Goal: Transaction & Acquisition: Purchase product/service

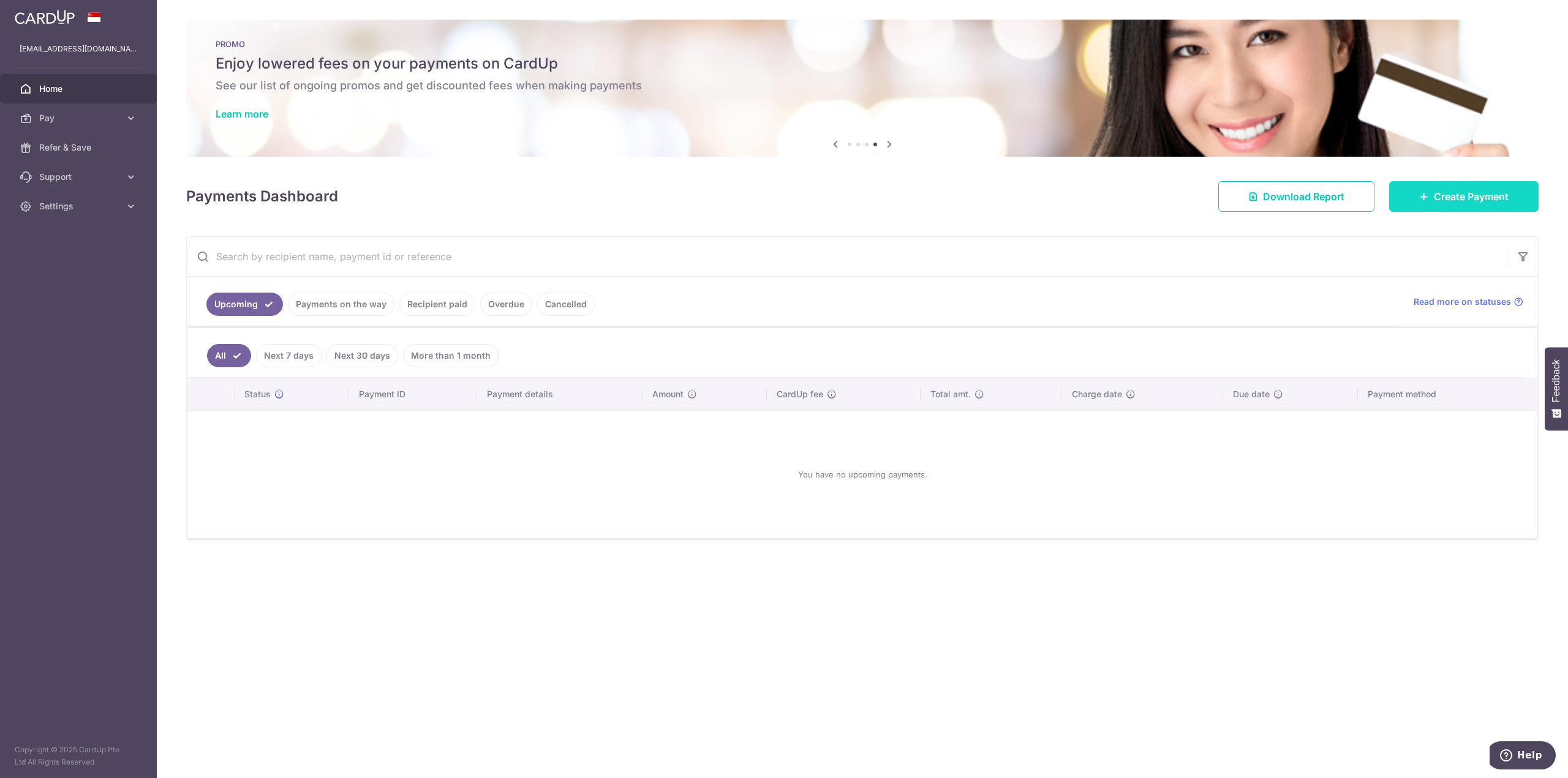
click at [1434, 197] on span "Create Payment" at bounding box center [1471, 196] width 75 height 15
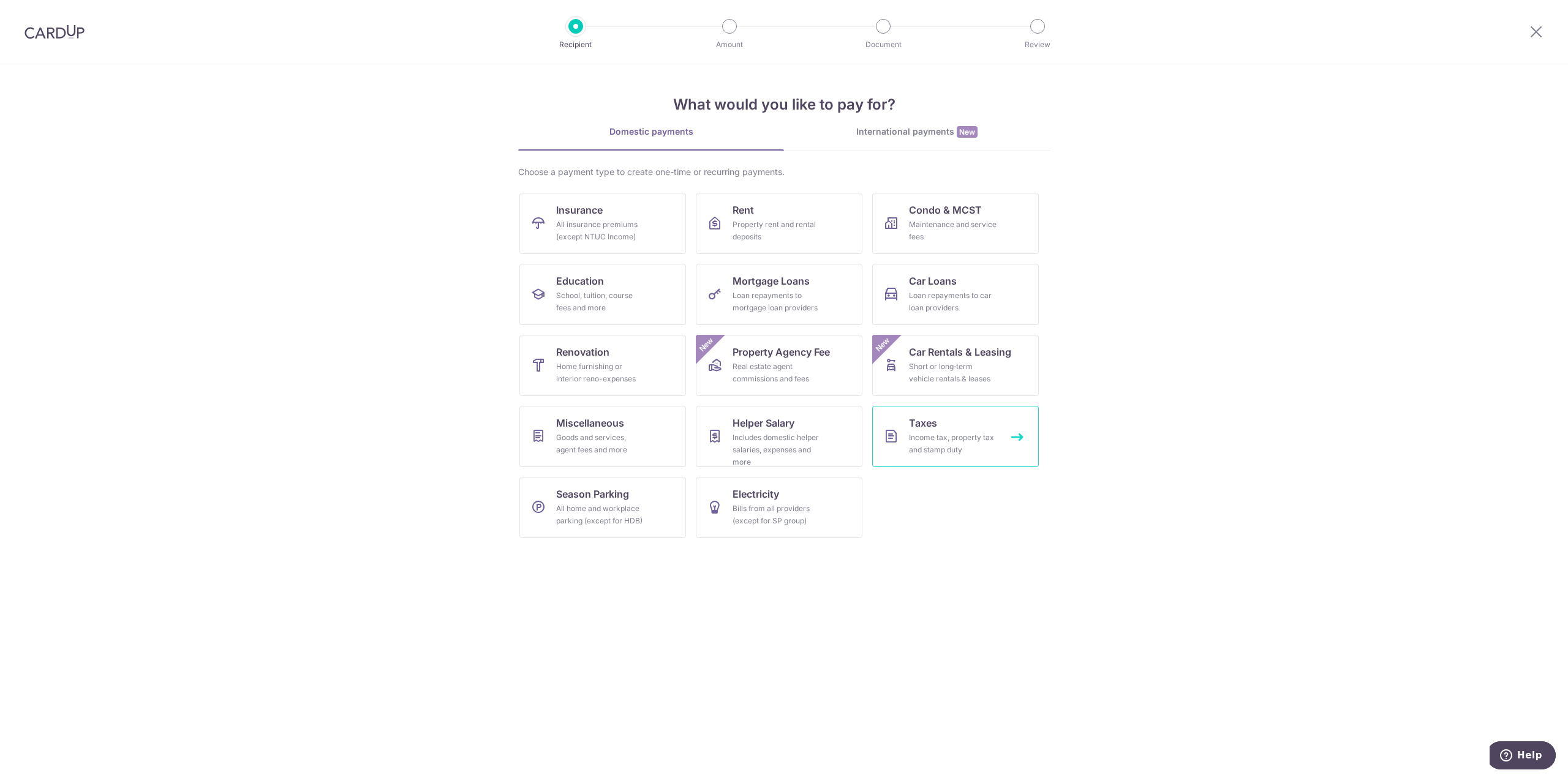
click at [940, 424] on link "Taxes Income tax, property tax and stamp duty" at bounding box center [956, 436] width 167 height 61
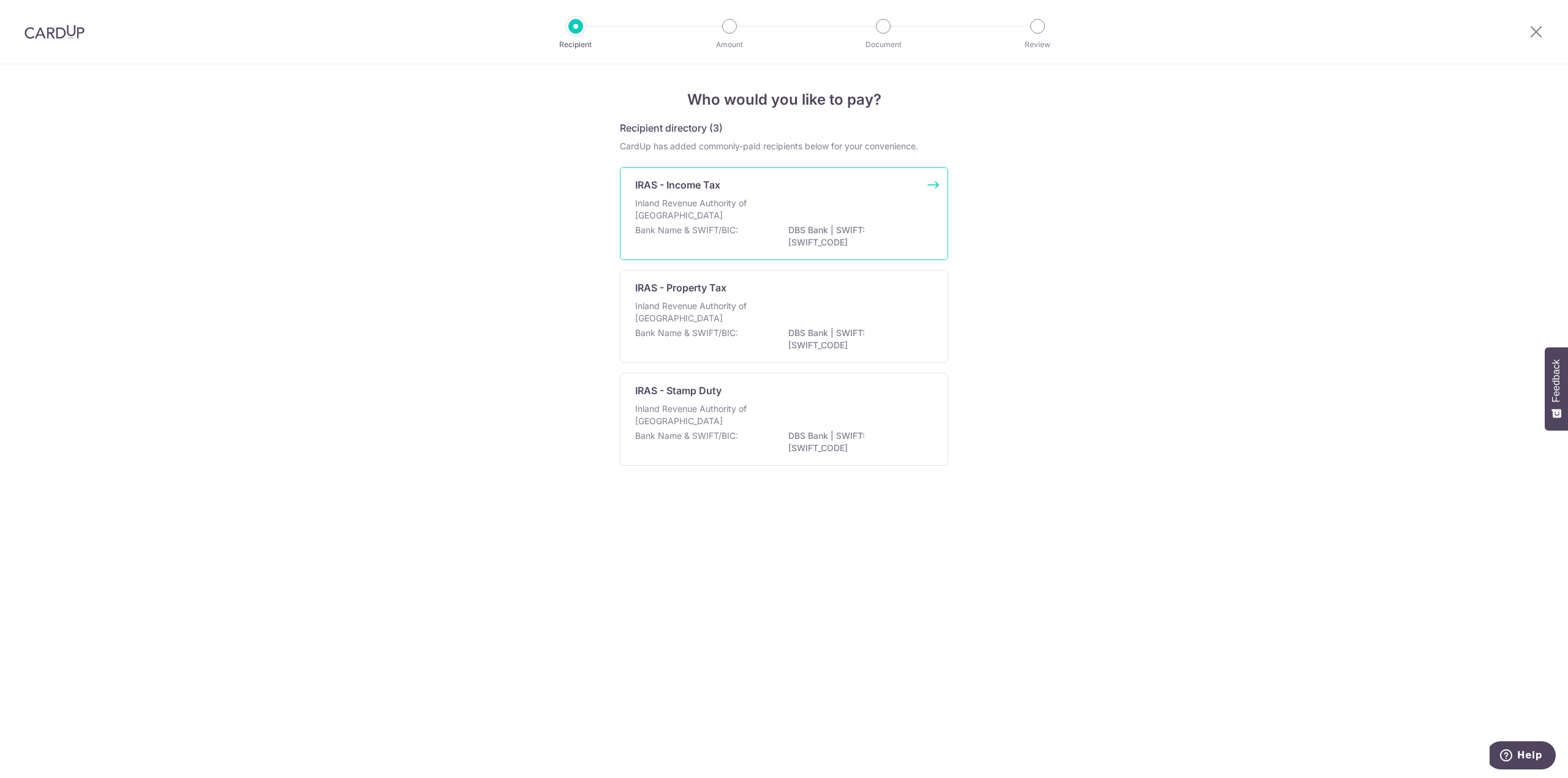
click at [707, 202] on p "Inland Revenue Authority of [GEOGRAPHIC_DATA]" at bounding box center [700, 209] width 130 height 24
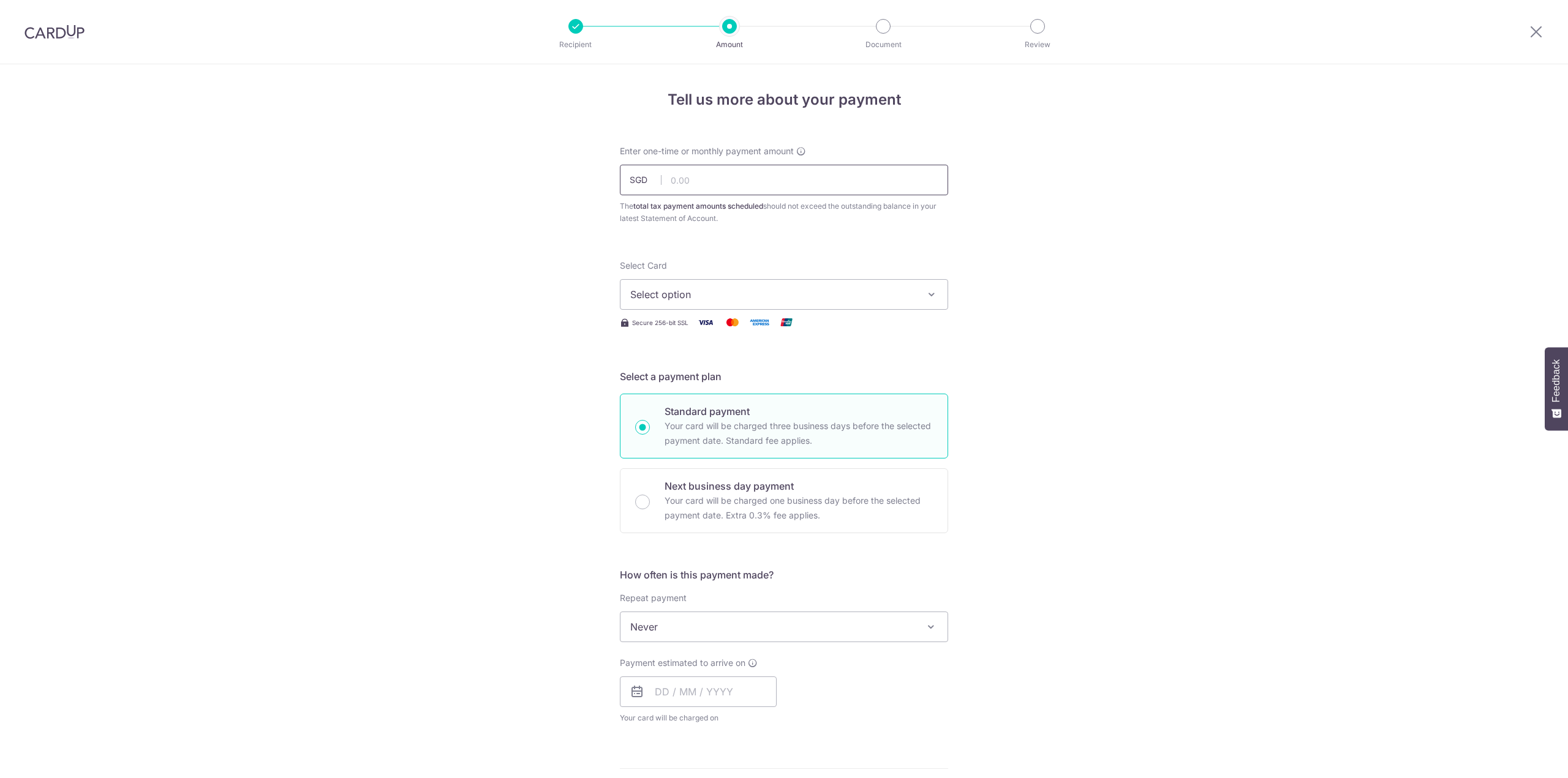
click at [699, 186] on input "text" at bounding box center [784, 180] width 329 height 31
type input "1,590.00"
click at [741, 271] on div "Select Card Select option Add credit card Your Cards **** 2605 **** 6952 **** 5…" at bounding box center [784, 285] width 329 height 50
click at [761, 307] on button "Select option" at bounding box center [784, 295] width 329 height 31
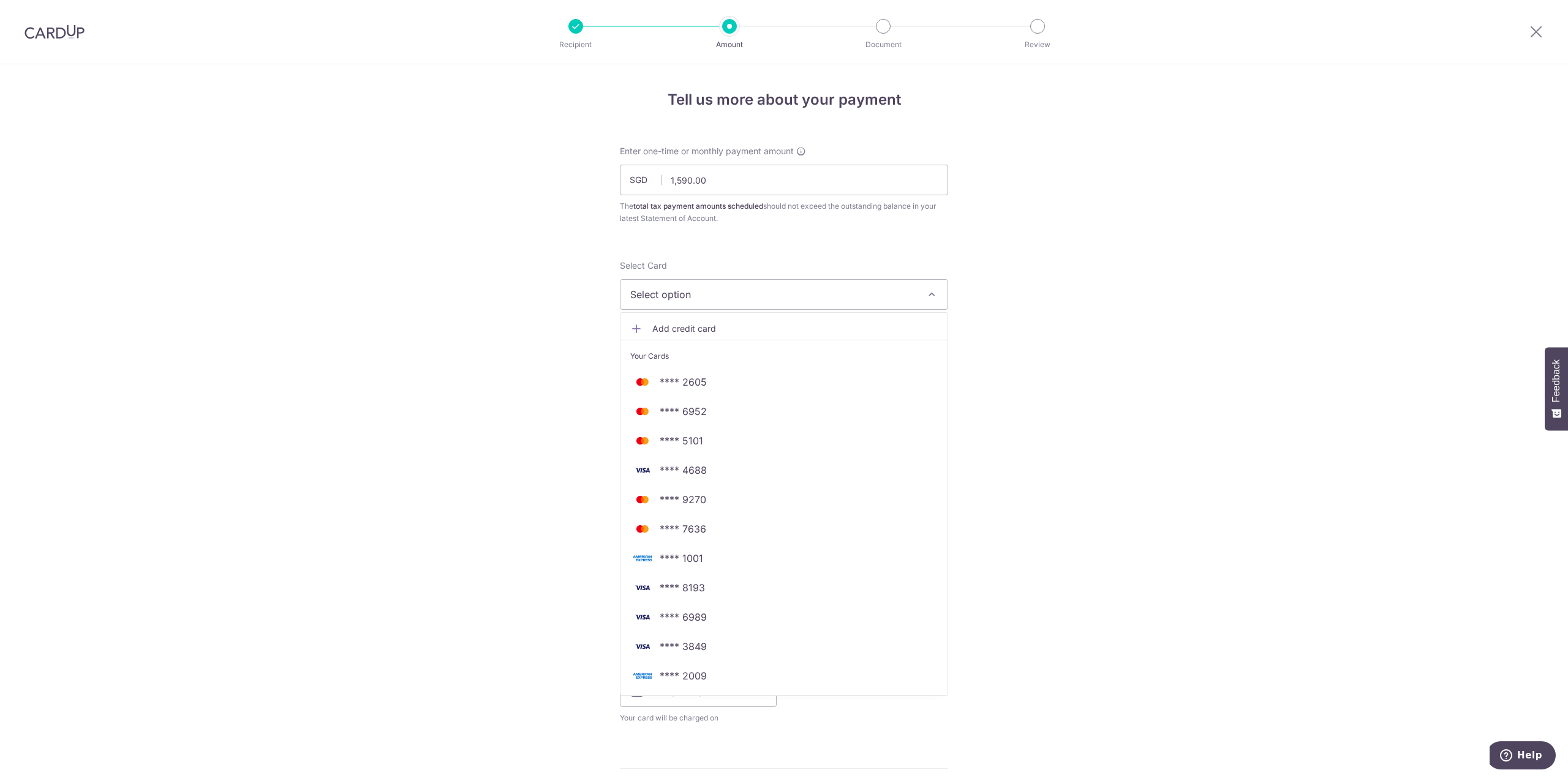
click at [692, 319] on link "Add credit card" at bounding box center [784, 328] width 328 height 22
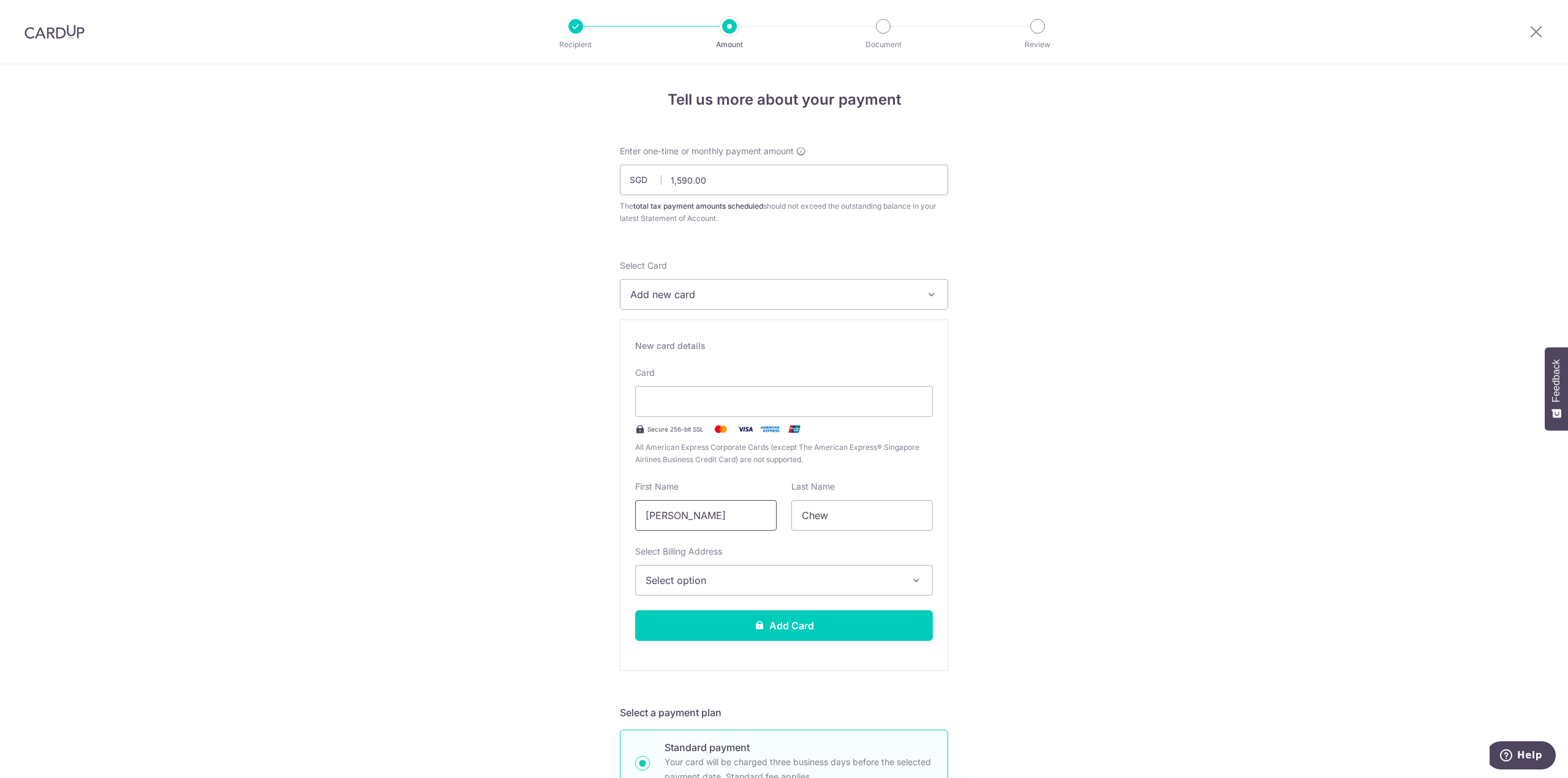
drag, startPoint x: 700, startPoint y: 518, endPoint x: 496, endPoint y: 502, distance: 204.6
type input "Bryan"
click at [697, 580] on span "Select option" at bounding box center [772, 580] width 255 height 15
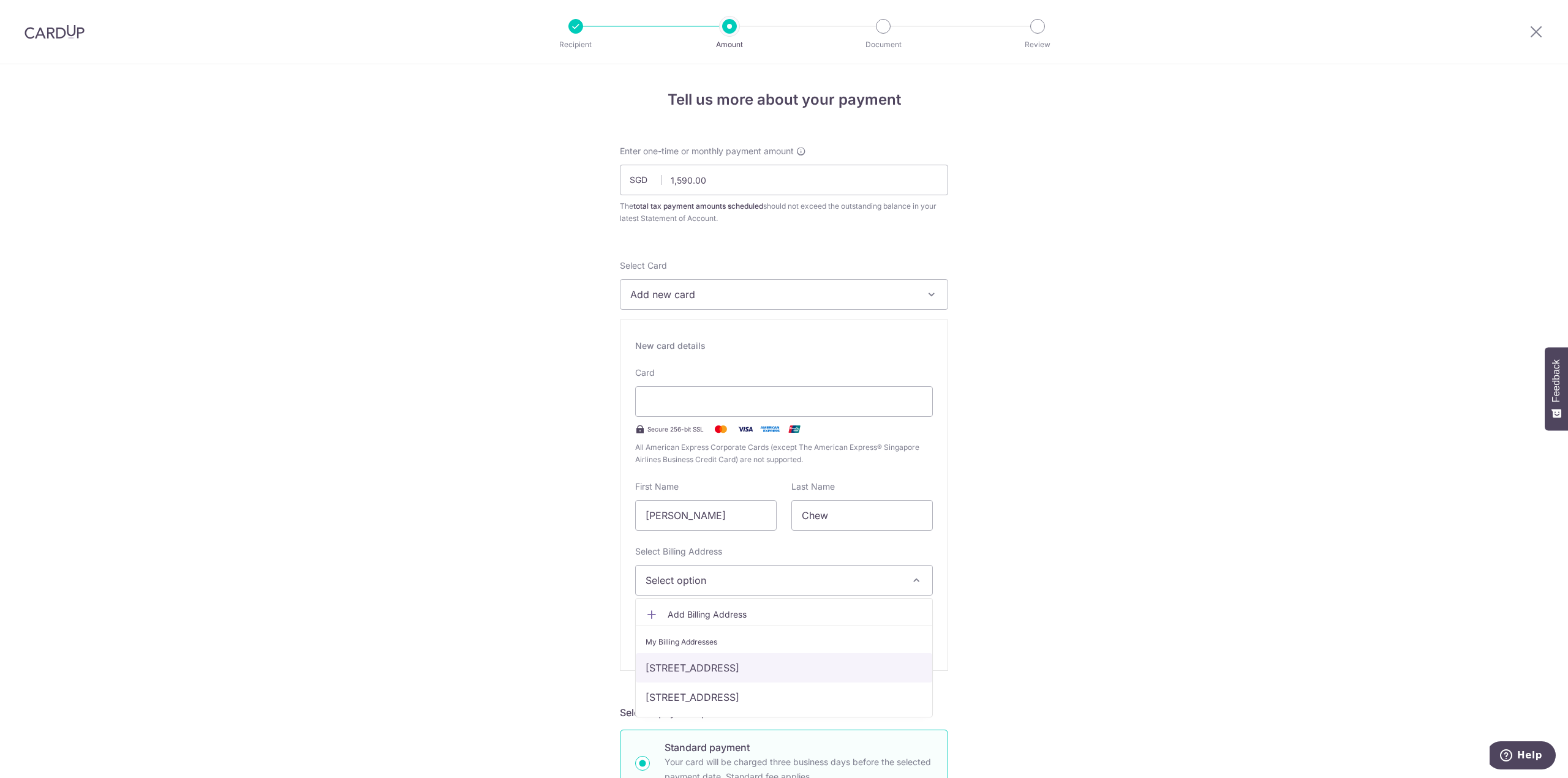
click at [704, 668] on link "233 upper paya lebar road, #13-34, Singapore, Singapore-533869" at bounding box center [784, 668] width 297 height 29
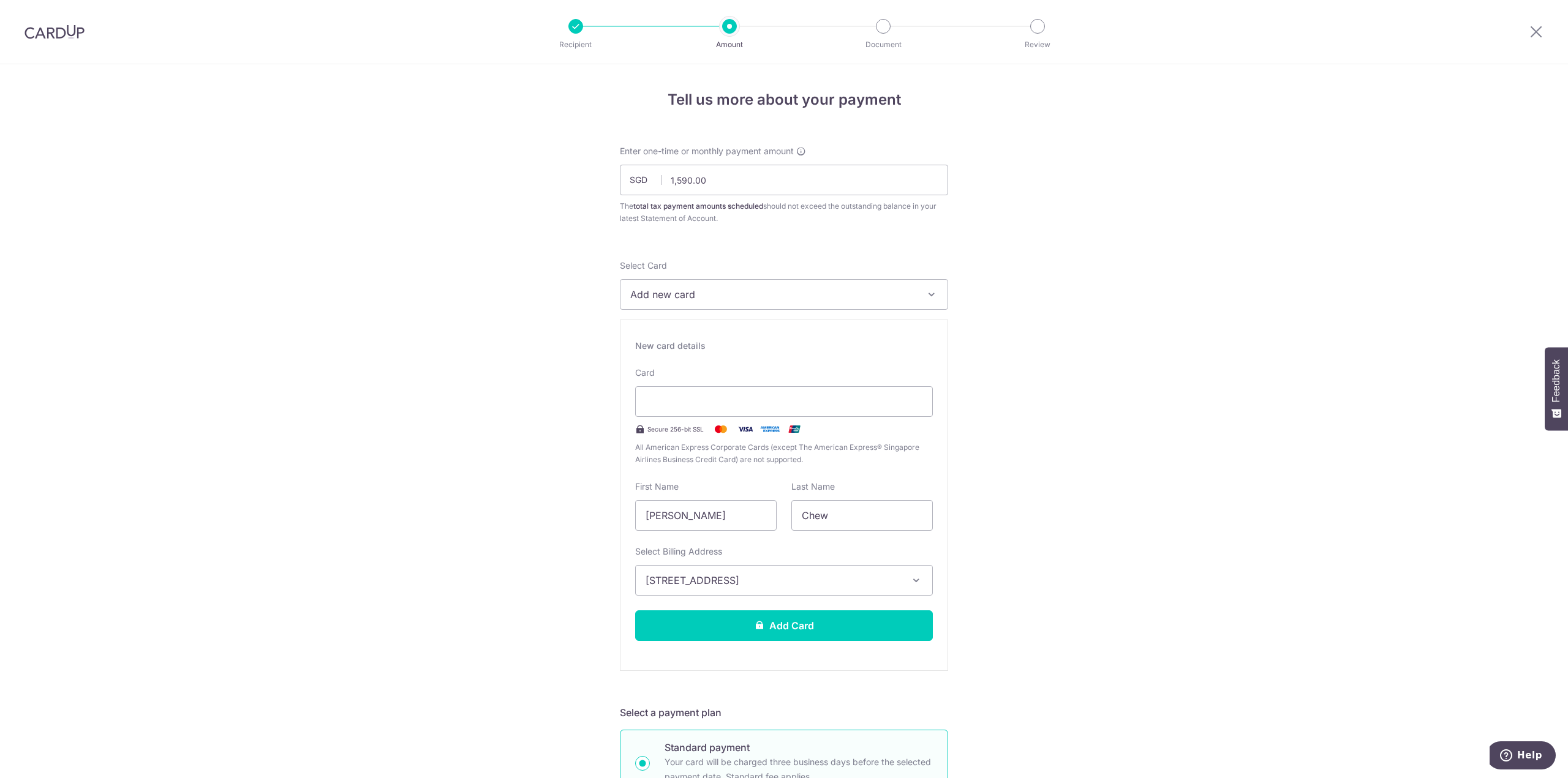
click at [868, 378] on div "Card Secure 256-bit SSL All American Express Corporate Cards (except The Americ…" at bounding box center [783, 417] width 298 height 99
click at [854, 622] on button "Add Card" at bounding box center [783, 626] width 298 height 31
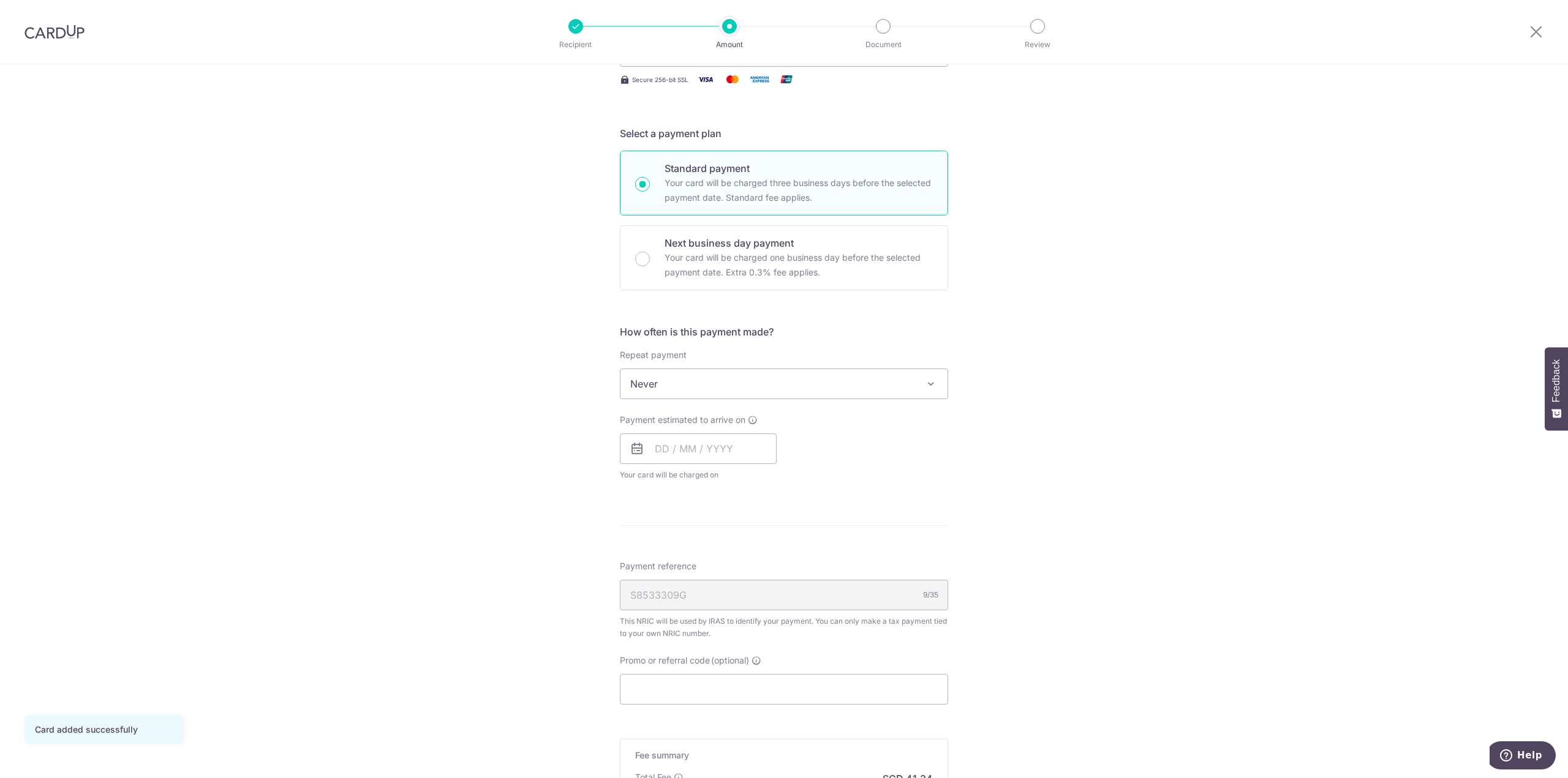
scroll to position [245, 0]
click at [715, 448] on input "text" at bounding box center [699, 448] width 157 height 31
click at [739, 558] on link "9" at bounding box center [743, 558] width 19 height 19
type input "09/10/2025"
click at [1080, 560] on div "Tell us more about your payment Enter one-time or monthly payment amount SGD 1,…" at bounding box center [784, 389] width 1568 height 1137
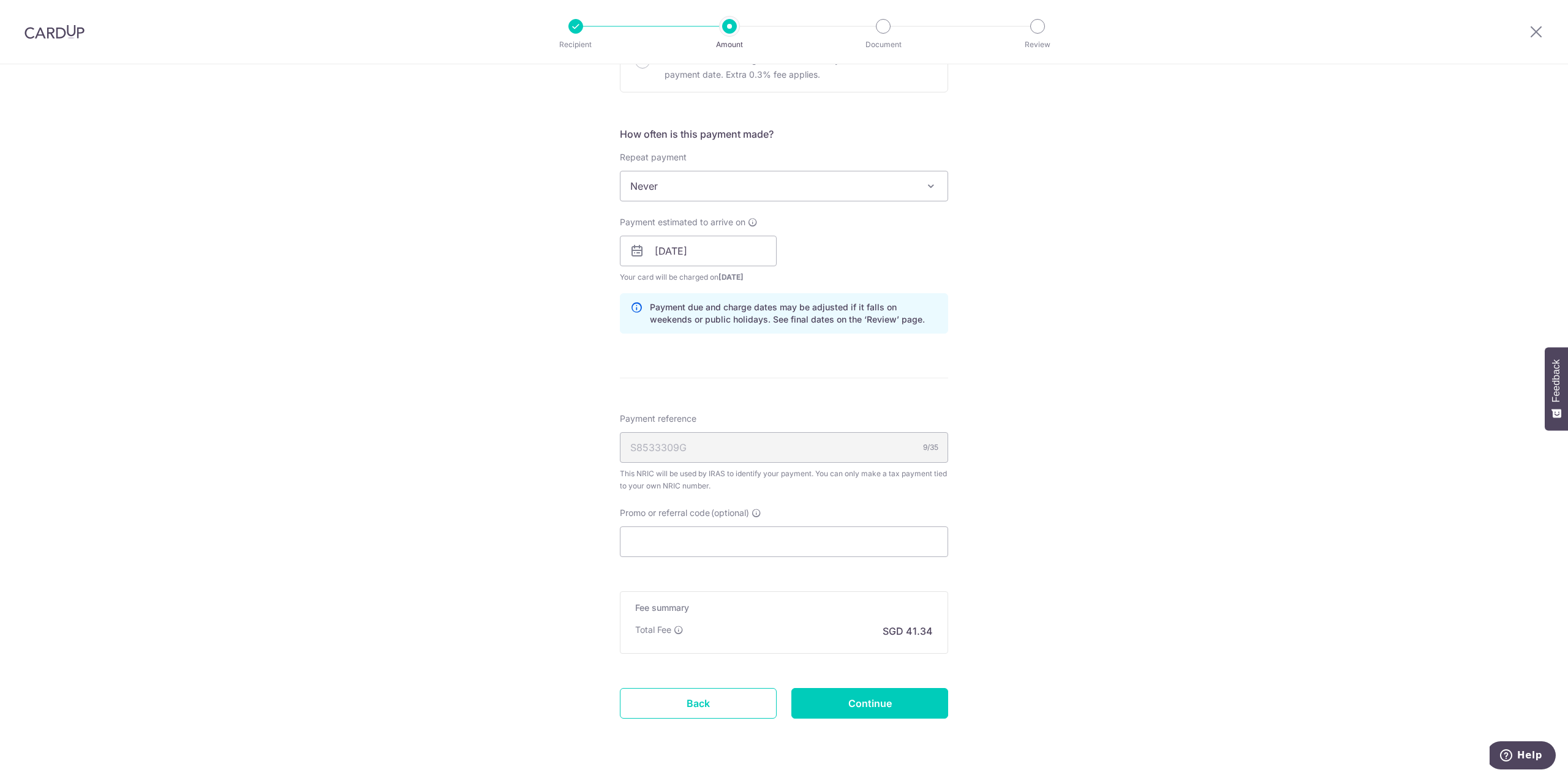
scroll to position [470, 0]
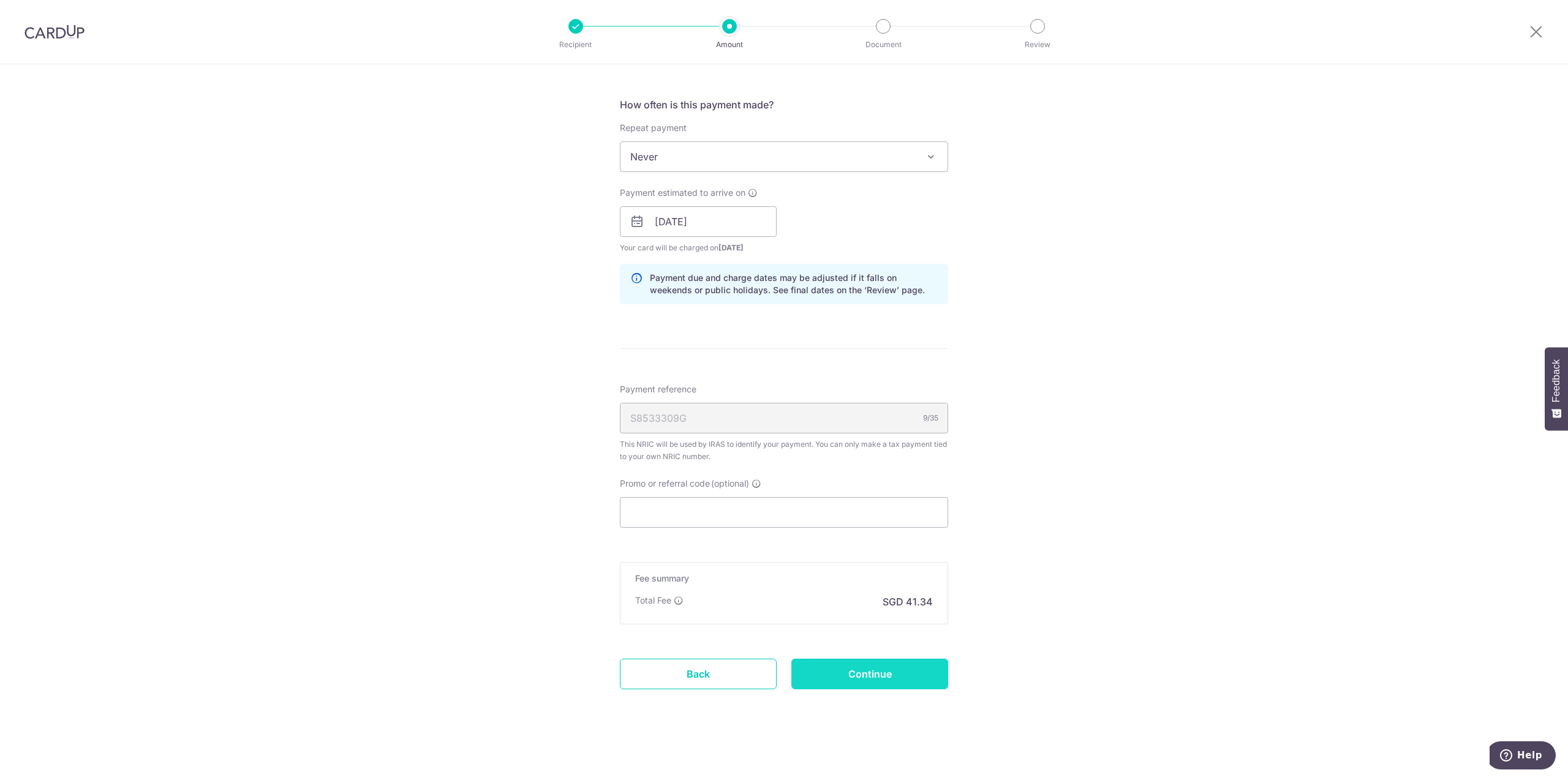
click at [898, 678] on input "Continue" at bounding box center [870, 674] width 157 height 31
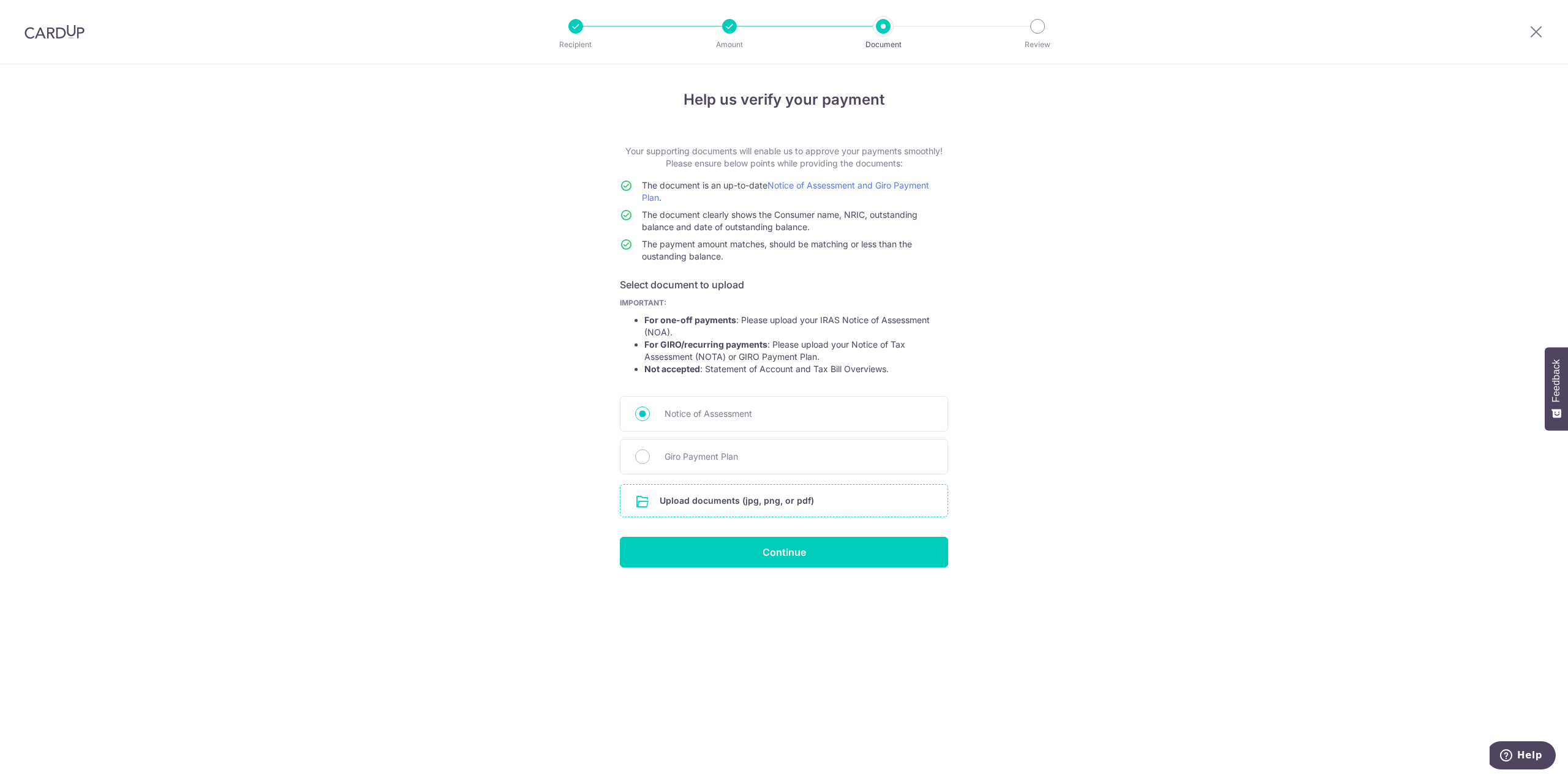
click at [743, 504] on input "file" at bounding box center [784, 501] width 328 height 32
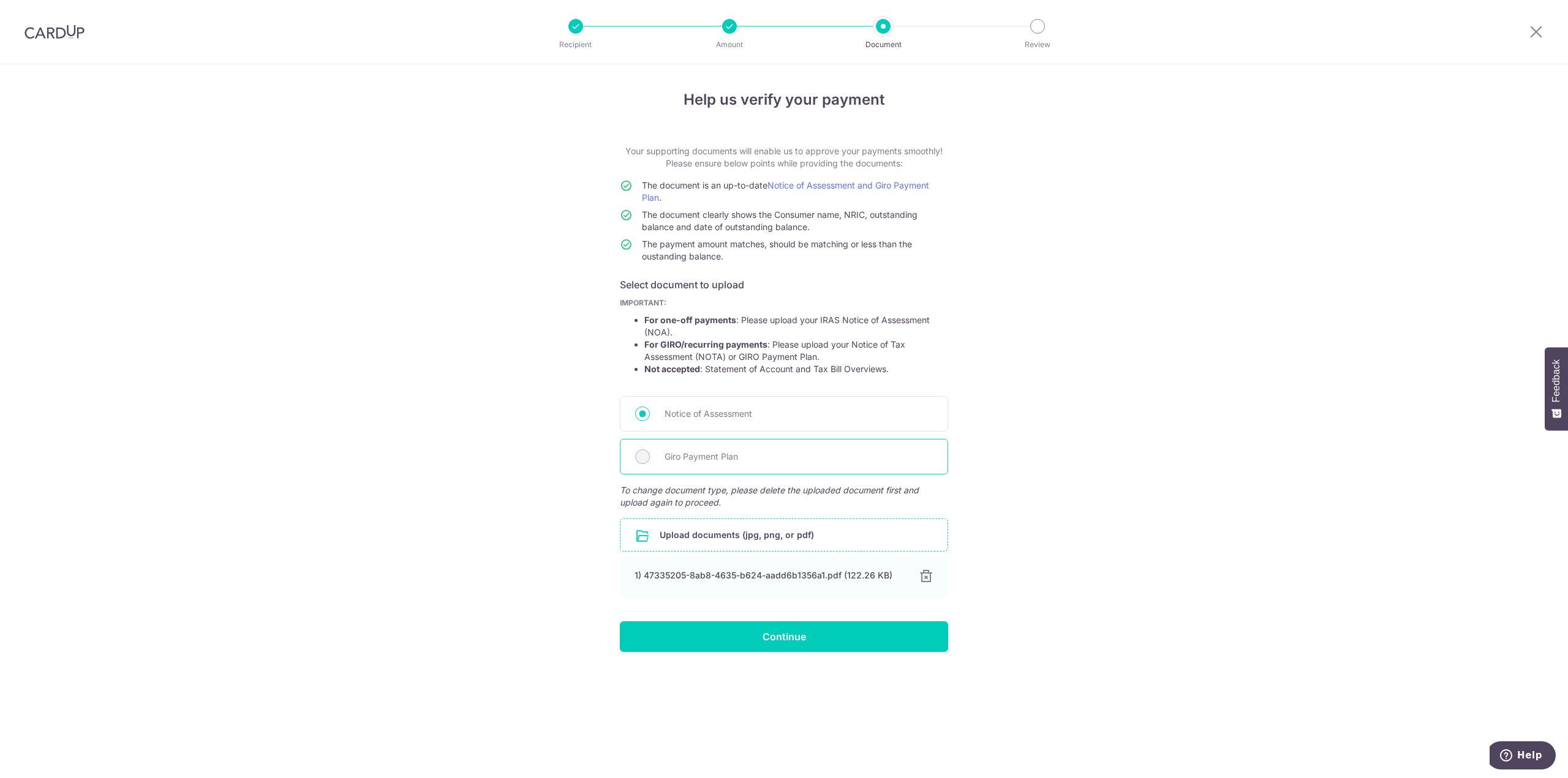
click at [667, 451] on span "Giro Payment Plan" at bounding box center [799, 456] width 268 height 15
click at [634, 451] on div "Giro Payment Plan" at bounding box center [784, 456] width 329 height 36
click at [637, 444] on div "Giro Payment Plan" at bounding box center [784, 456] width 329 height 36
click at [747, 635] on input "Continue" at bounding box center [784, 638] width 329 height 31
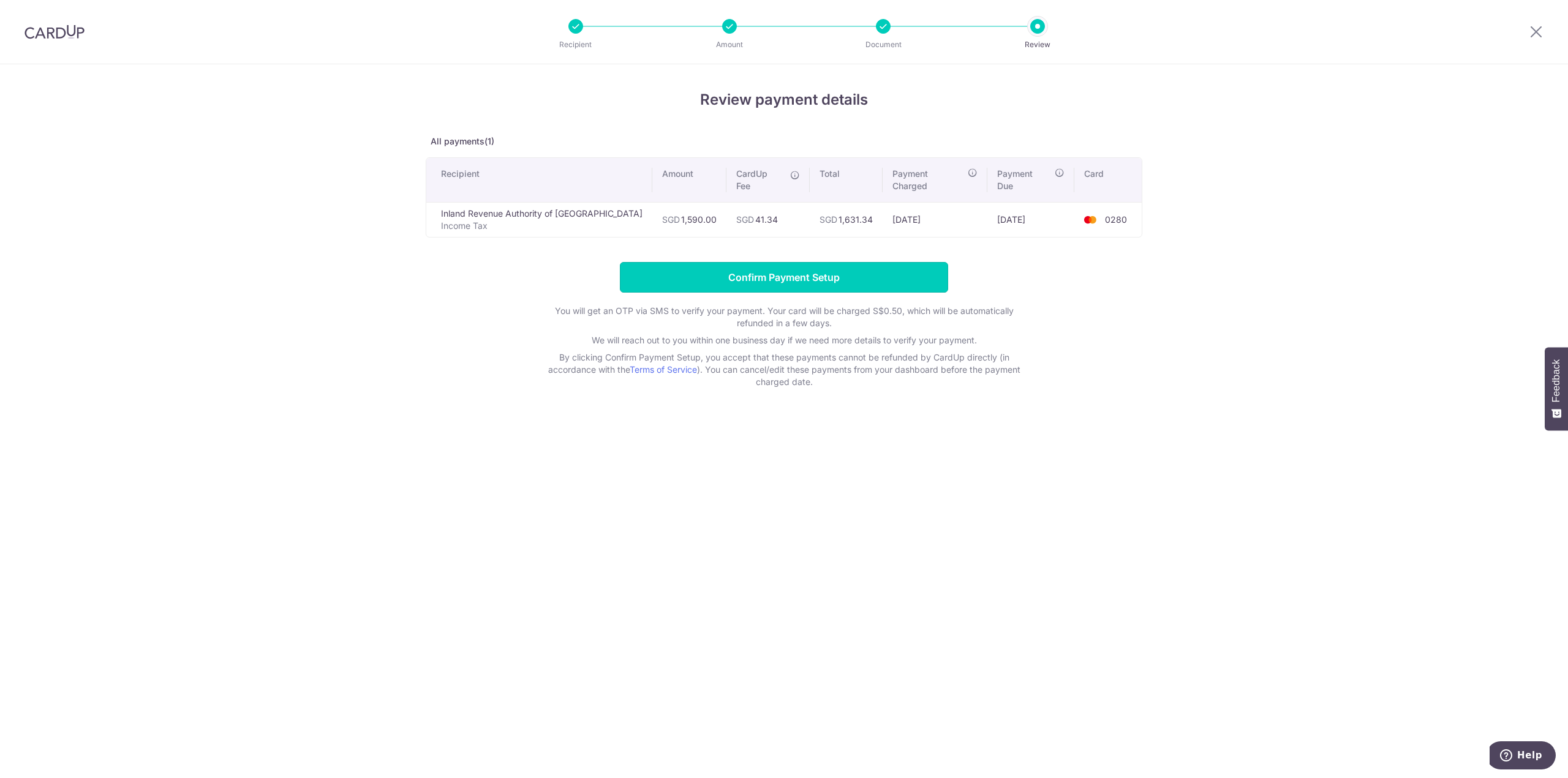
click at [793, 272] on input "Confirm Payment Setup" at bounding box center [784, 278] width 329 height 31
